Goal: Task Accomplishment & Management: Use online tool/utility

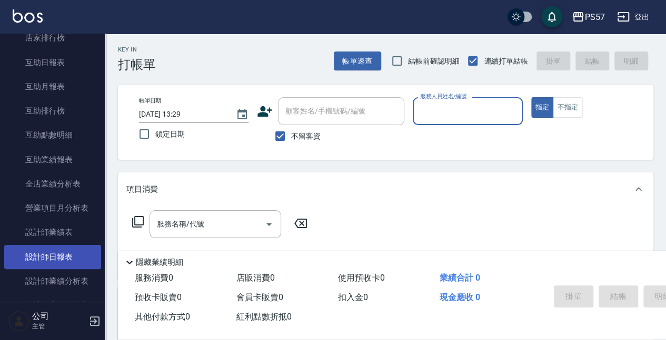
scroll to position [386, 0]
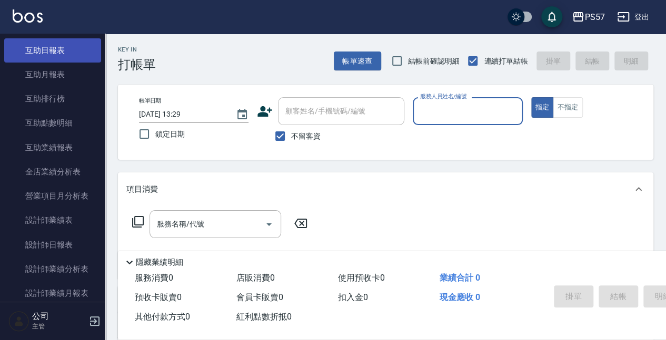
click at [43, 56] on link "互助日報表" at bounding box center [52, 50] width 97 height 24
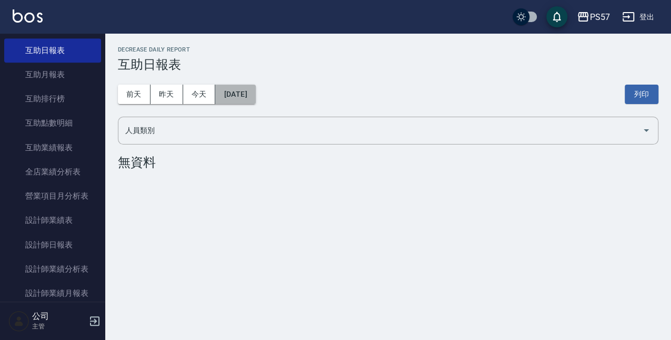
click at [238, 97] on button "[DATE]" at bounding box center [235, 94] width 40 height 19
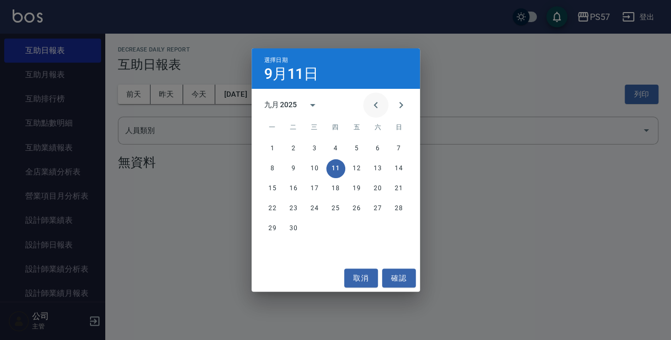
click at [372, 108] on icon "Previous month" at bounding box center [375, 105] width 13 height 13
click at [361, 233] on button "29" at bounding box center [356, 228] width 19 height 19
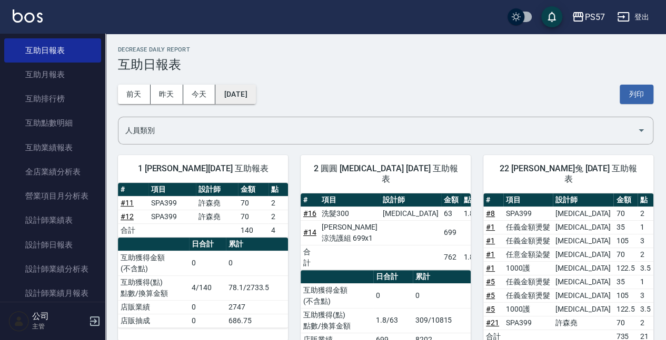
click at [255, 98] on button "[DATE]" at bounding box center [235, 94] width 40 height 19
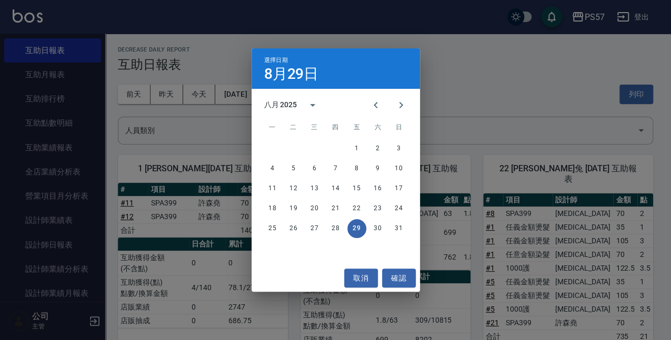
click at [462, 167] on div "選擇日期 [DATE] 八月 2025 一 二 三 四 五 六 日 1 2 3 4 5 6 7 8 9 10 11 12 13 14 15 16 17 18 …" at bounding box center [335, 170] width 671 height 340
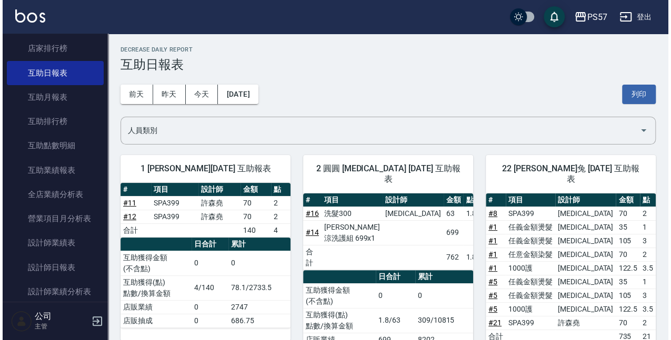
scroll to position [350, 0]
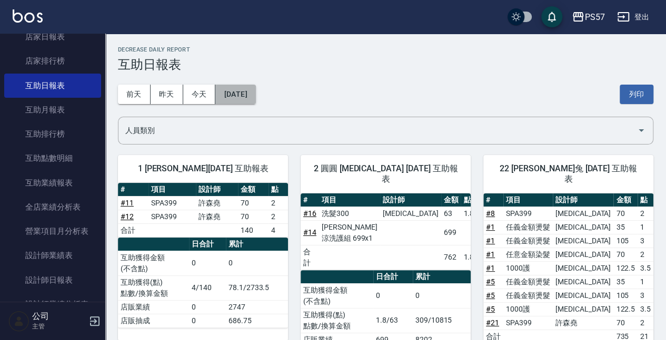
click at [220, 92] on button "[DATE]" at bounding box center [235, 94] width 40 height 19
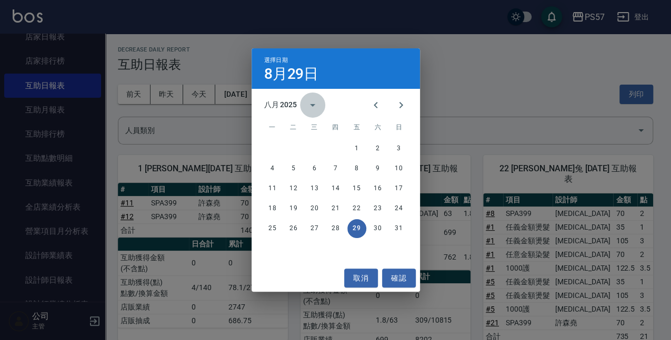
click at [301, 109] on button "calendar view is open, switch to year view" at bounding box center [312, 105] width 25 height 25
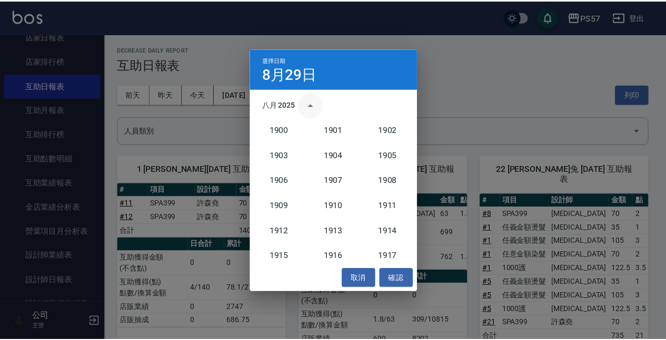
scroll to position [975, 0]
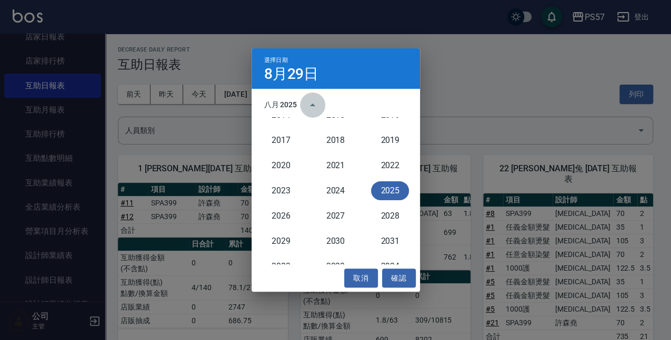
click at [307, 100] on icon "year view is open, switch to calendar view" at bounding box center [312, 105] width 13 height 13
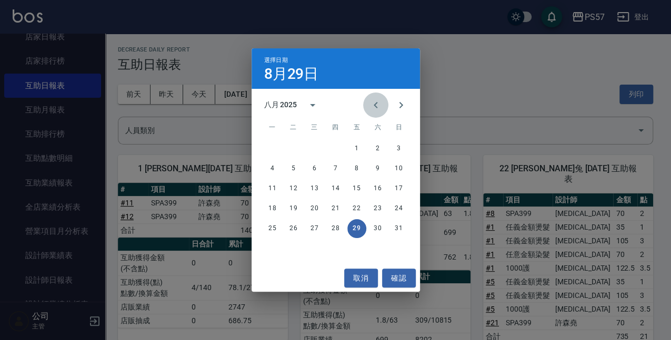
click at [374, 103] on icon "Previous month" at bounding box center [375, 105] width 13 height 13
click at [294, 227] on button "29" at bounding box center [293, 228] width 19 height 19
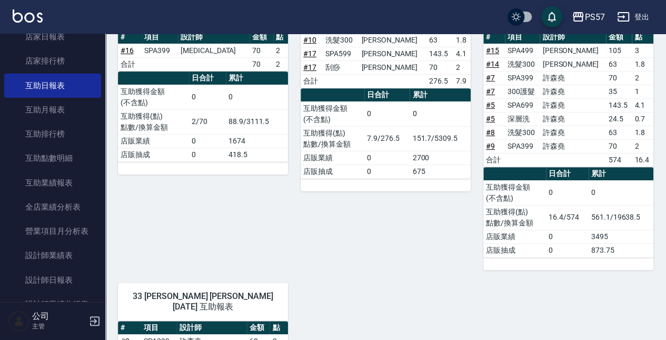
scroll to position [175, 0]
